Goal: Check status: Check status

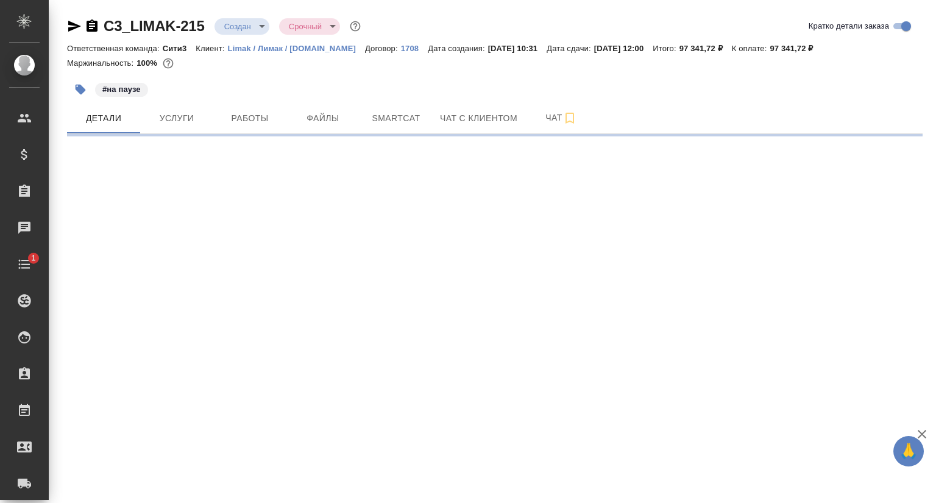
select select "RU"
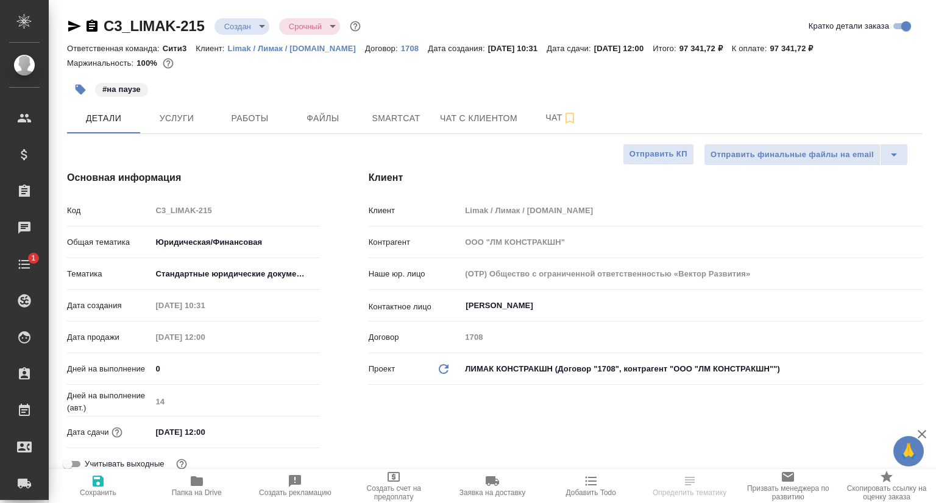
type textarea "x"
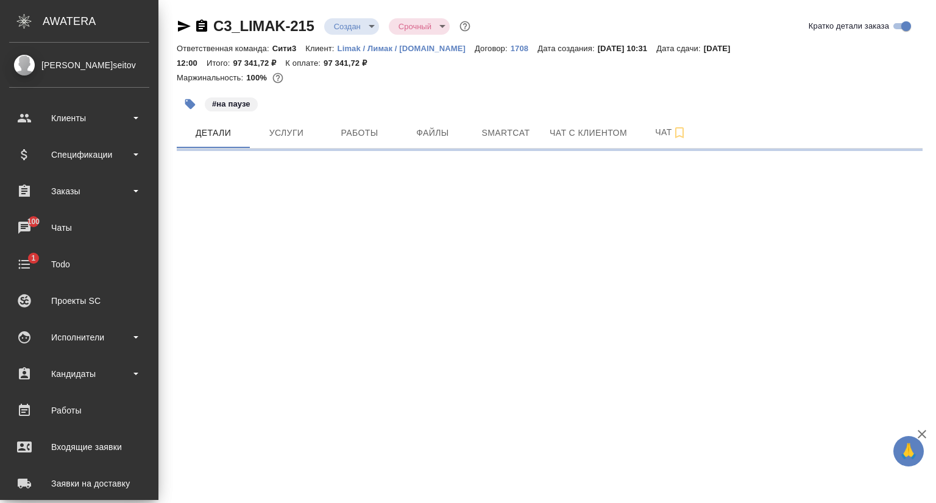
select select "RU"
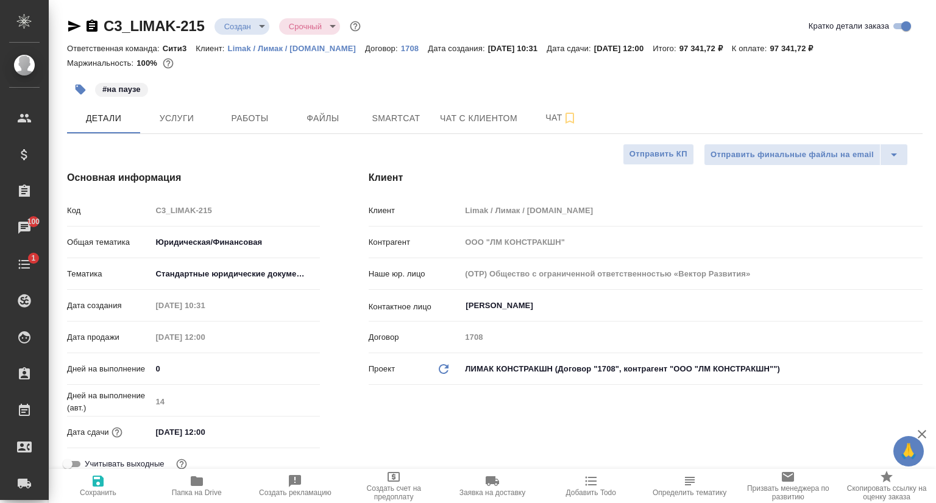
type textarea "x"
click at [76, 25] on icon "button" at bounding box center [74, 26] width 13 height 11
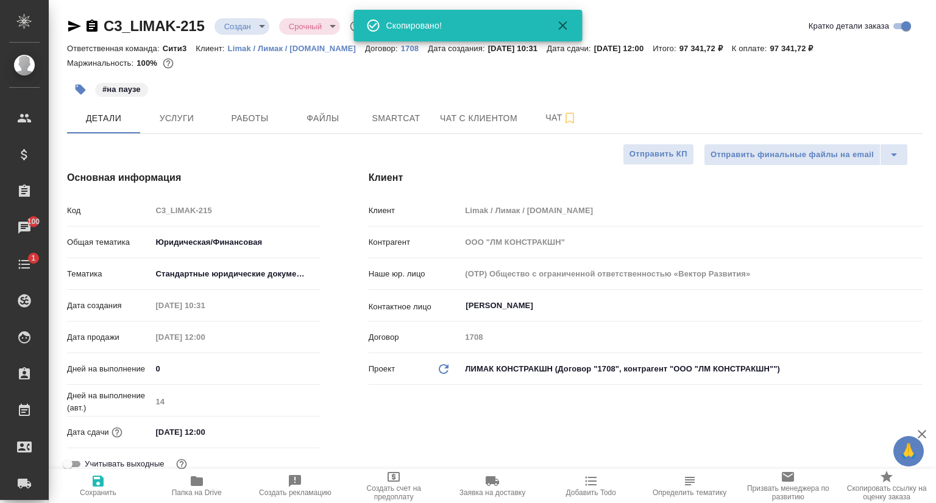
type textarea "x"
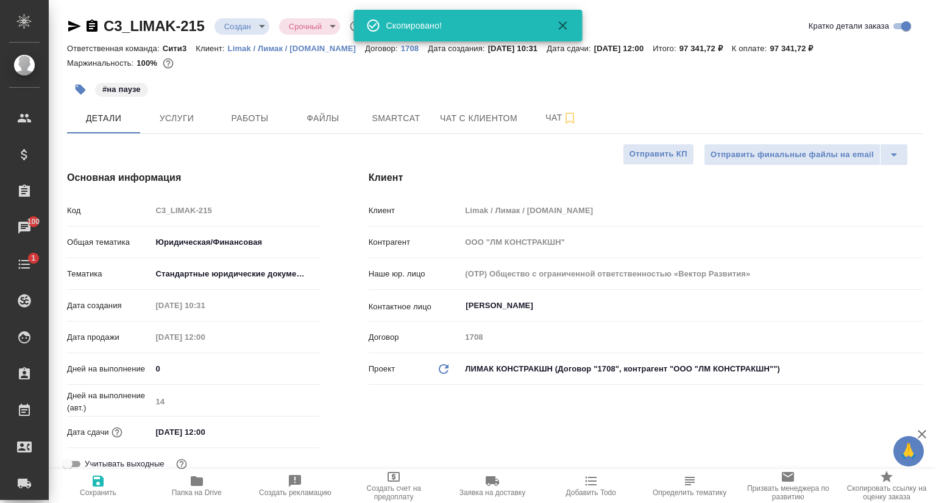
type textarea "x"
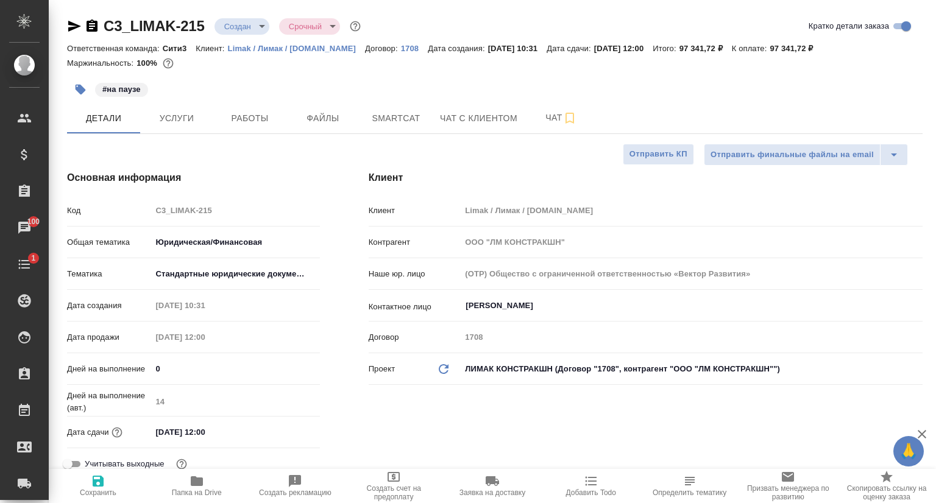
type textarea "x"
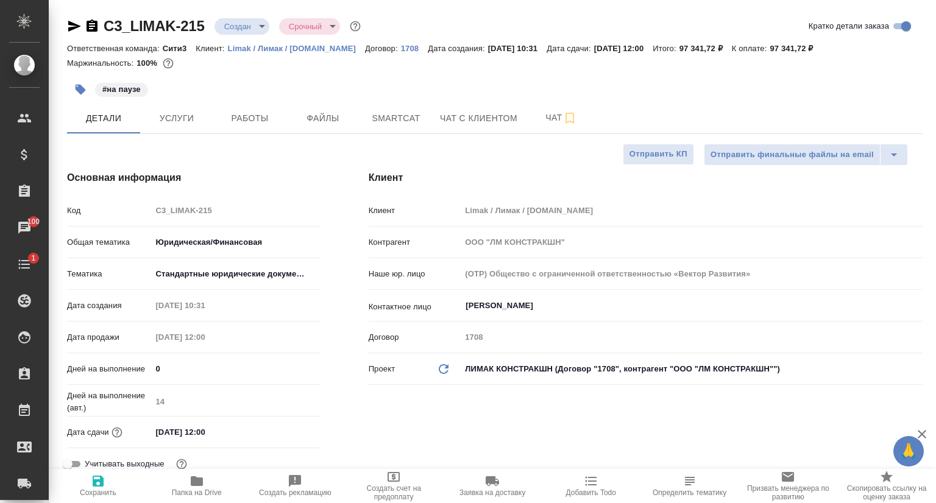
type textarea "x"
click at [272, 48] on p "Limak / Лимак / limak.com.tr" at bounding box center [296, 48] width 137 height 9
type textarea "x"
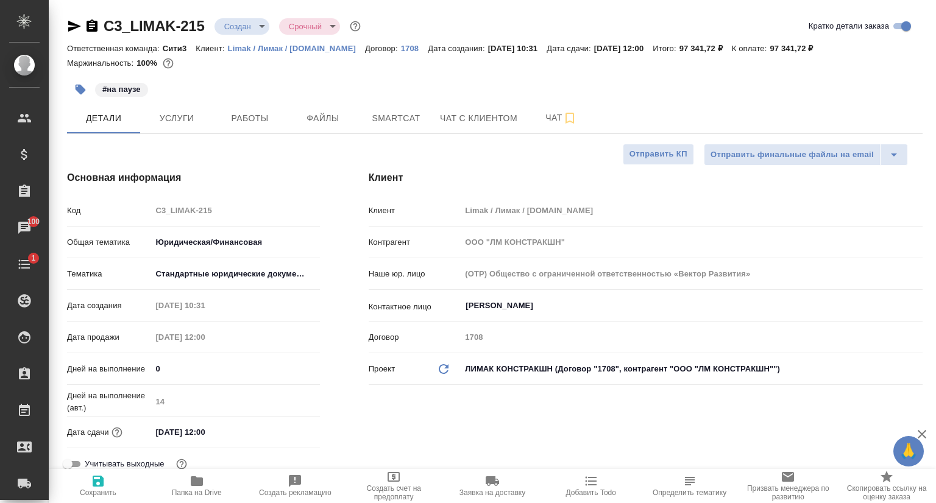
type textarea "x"
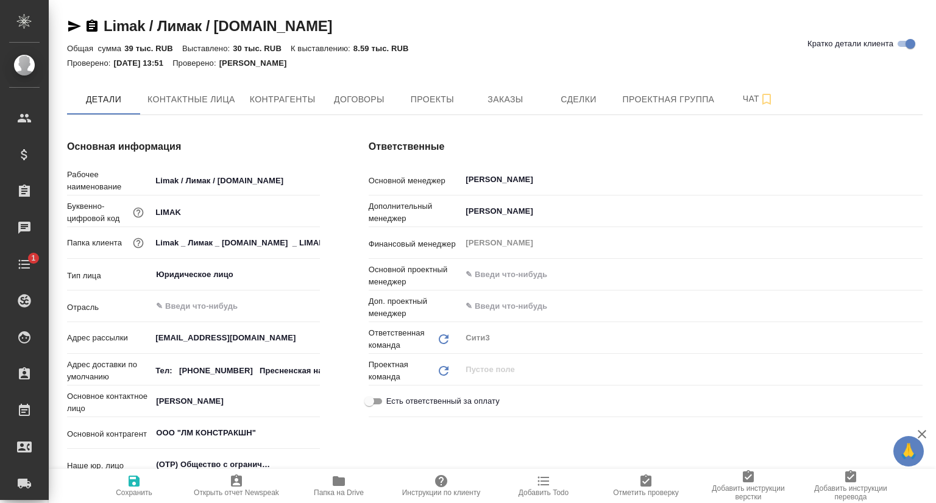
type textarea "x"
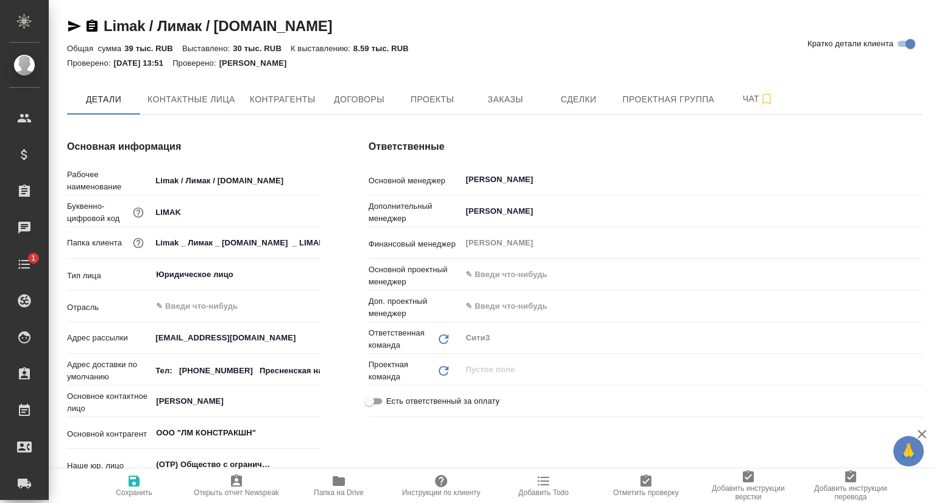
type textarea "x"
click at [481, 108] on button "Заказы" at bounding box center [505, 99] width 73 height 30
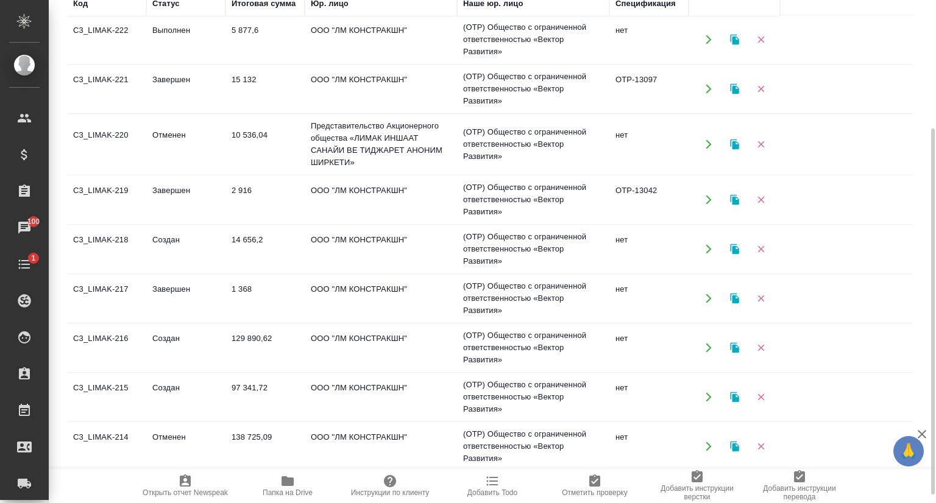
scroll to position [61, 0]
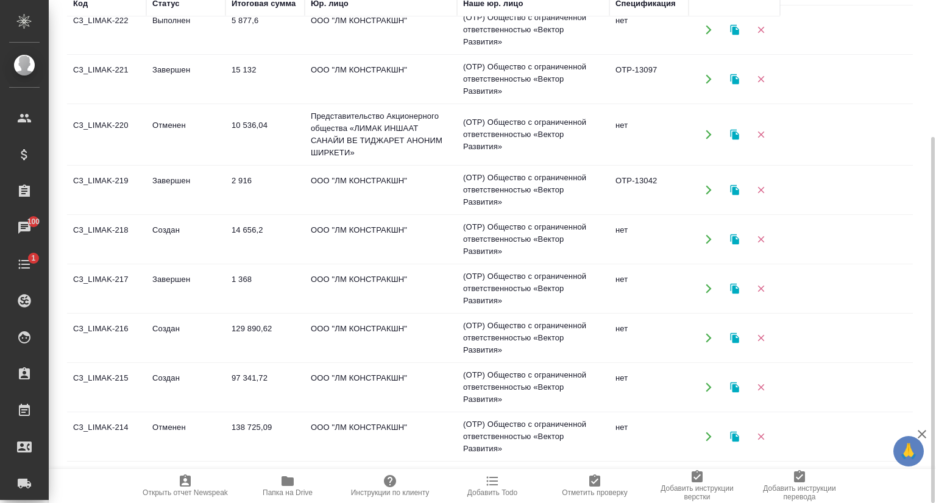
click at [117, 322] on td "C3_LIMAK-216" at bounding box center [106, 338] width 79 height 43
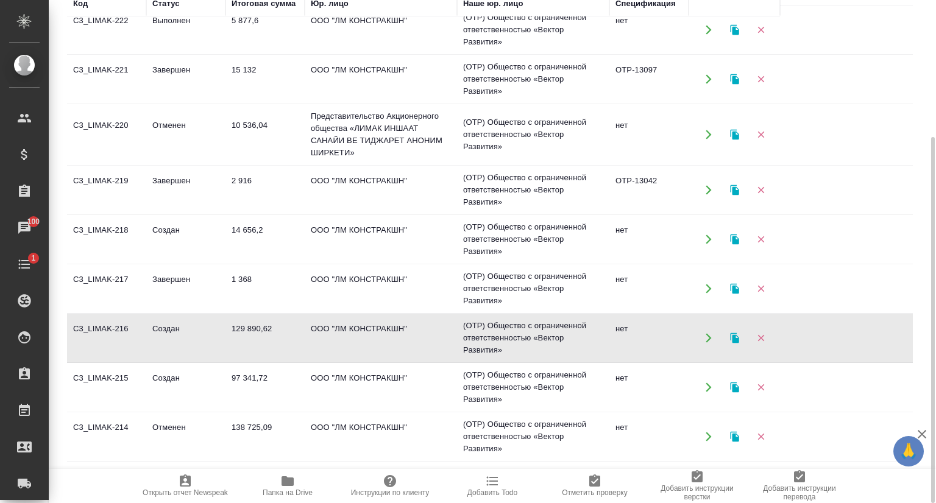
click at [117, 322] on td "C3_LIMAK-216" at bounding box center [106, 338] width 79 height 43
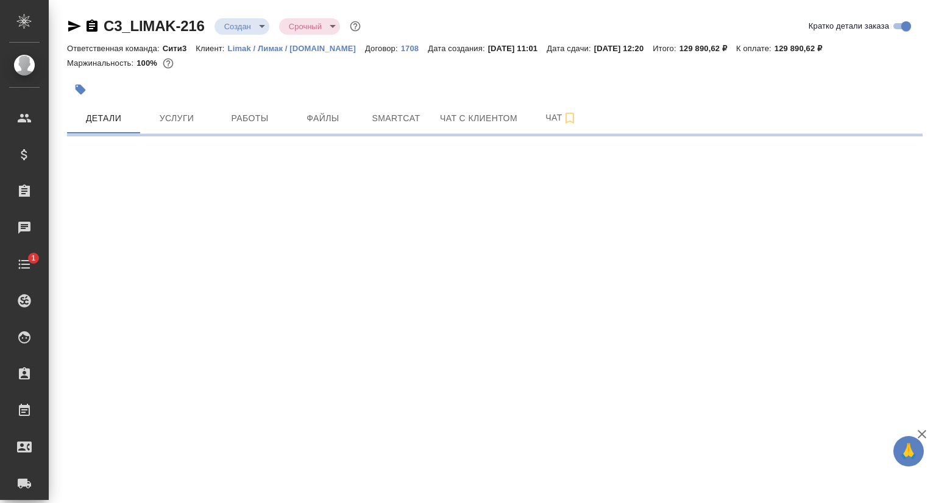
select select "RU"
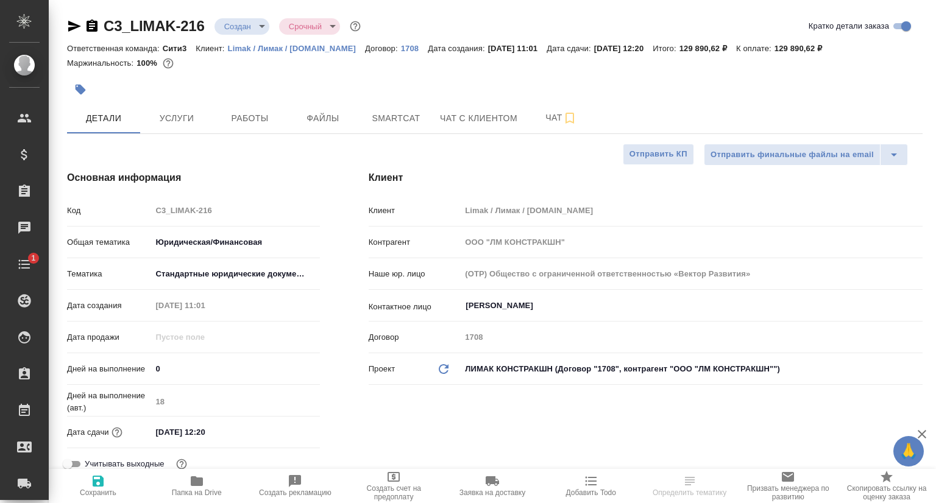
type textarea "x"
click at [76, 25] on icon "button" at bounding box center [74, 26] width 13 height 11
type textarea "x"
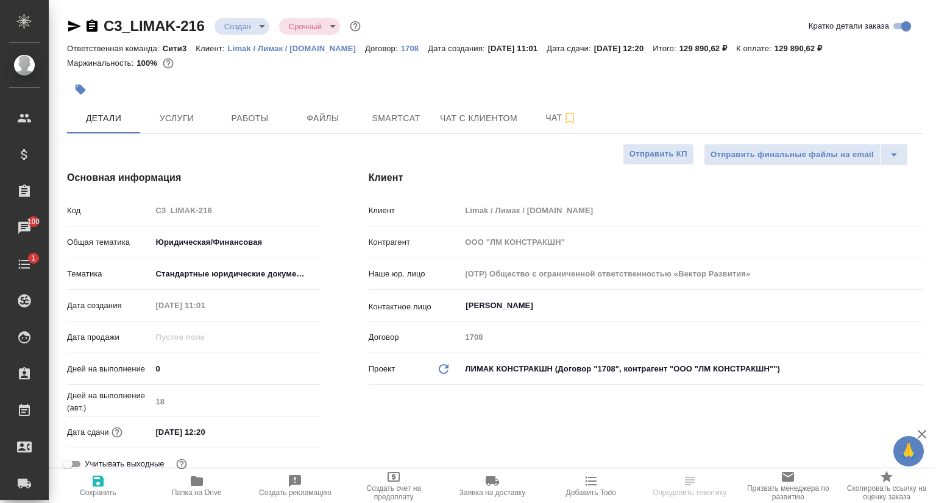
type textarea "x"
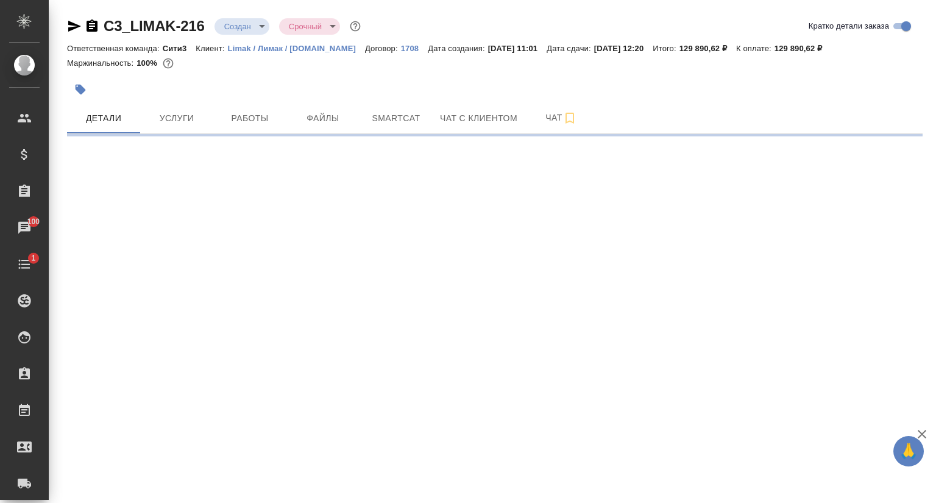
select select "RU"
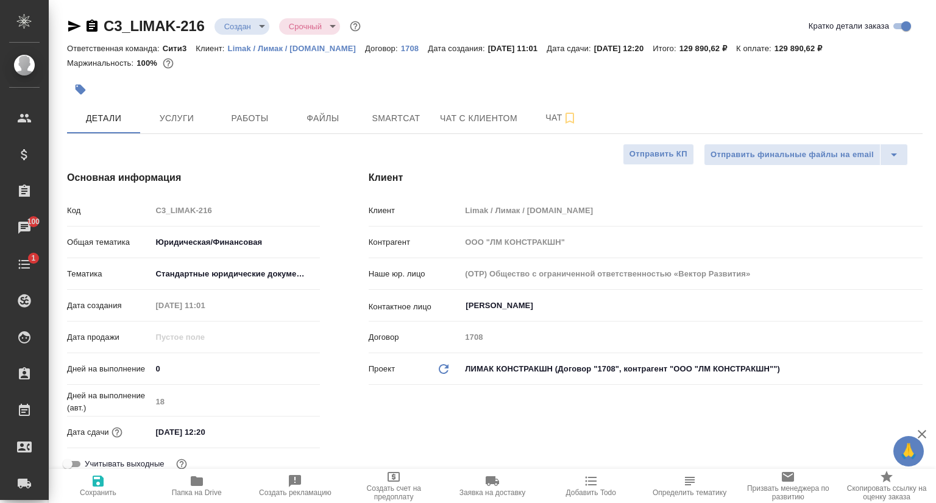
type textarea "x"
